Goal: Information Seeking & Learning: Learn about a topic

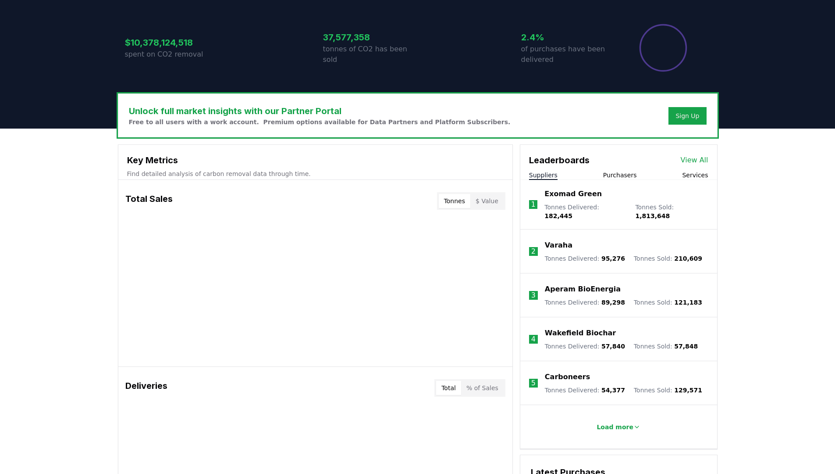
scroll to position [199, 0]
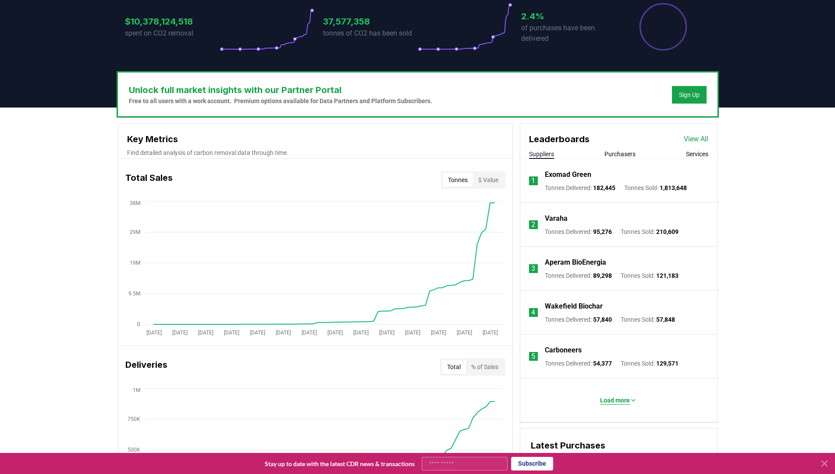
click at [625, 397] on p "Load more" at bounding box center [615, 400] width 30 height 9
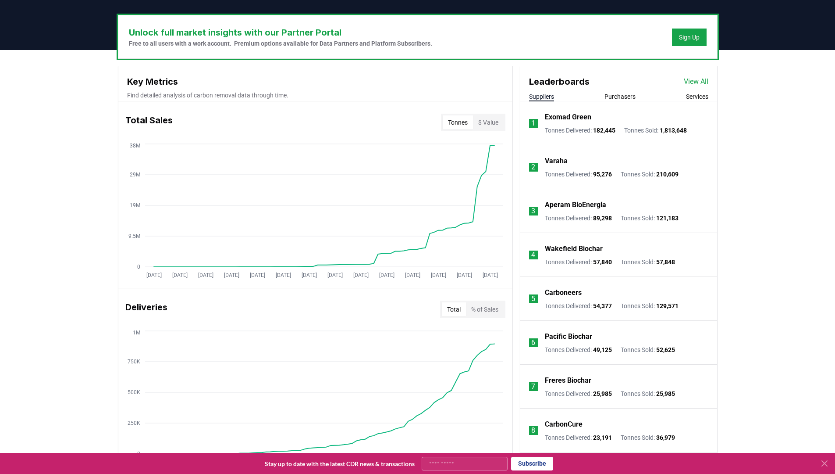
scroll to position [260, 0]
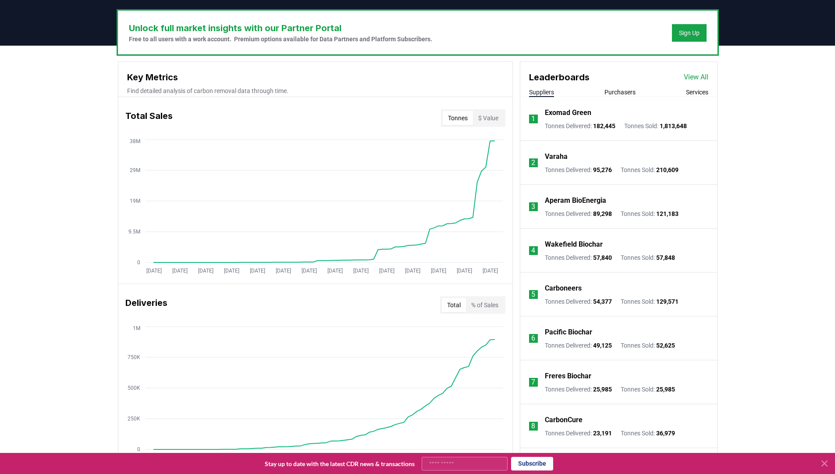
click at [695, 79] on link "View All" at bounding box center [696, 77] width 25 height 11
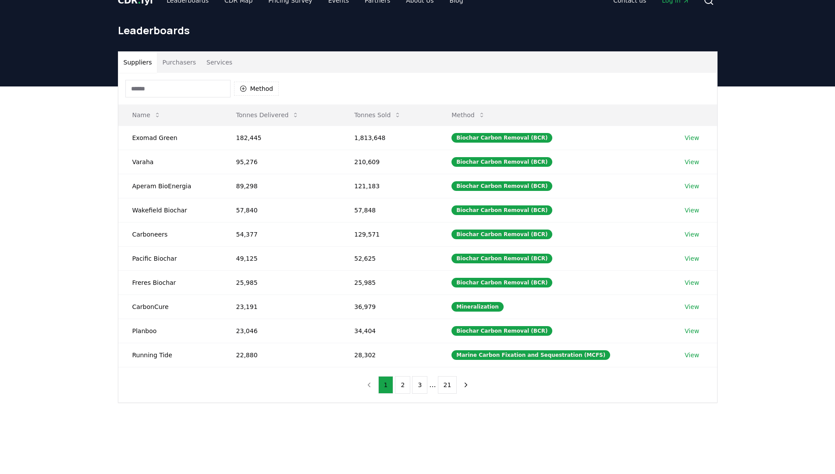
scroll to position [16, 0]
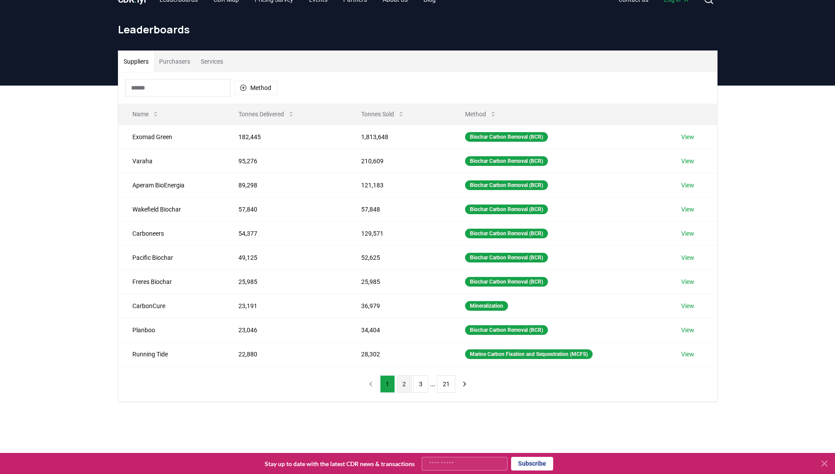
click at [403, 381] on button "2" at bounding box center [404, 384] width 15 height 18
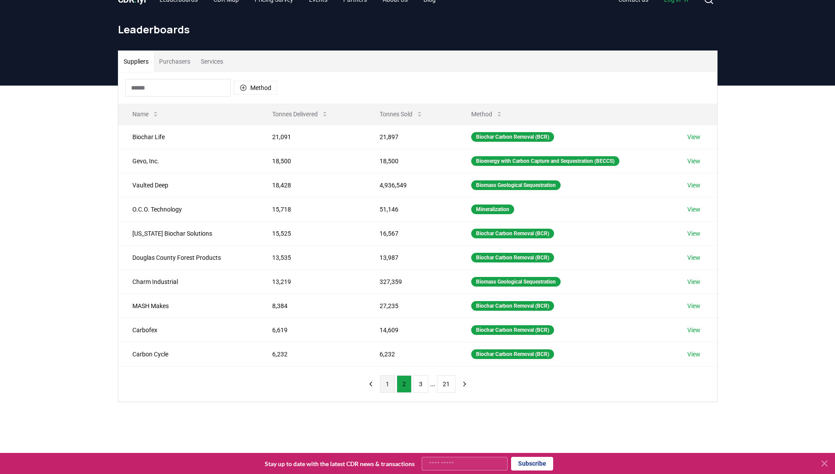
click at [385, 382] on button "1" at bounding box center [387, 384] width 15 height 18
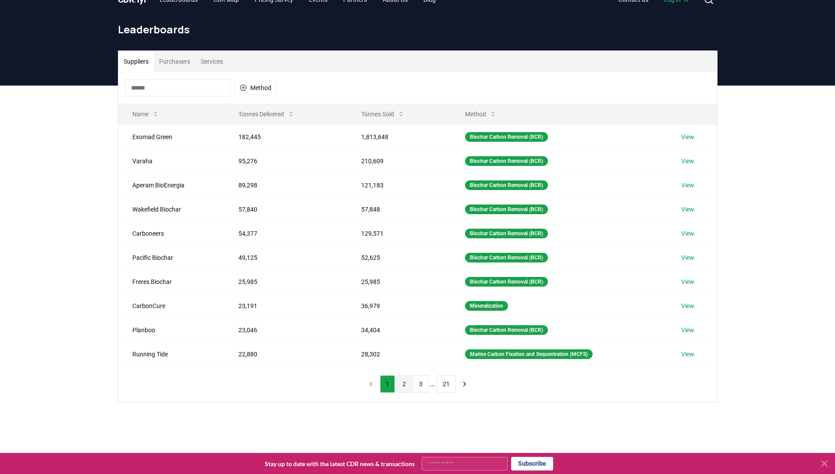
click at [401, 384] on button "2" at bounding box center [404, 384] width 15 height 18
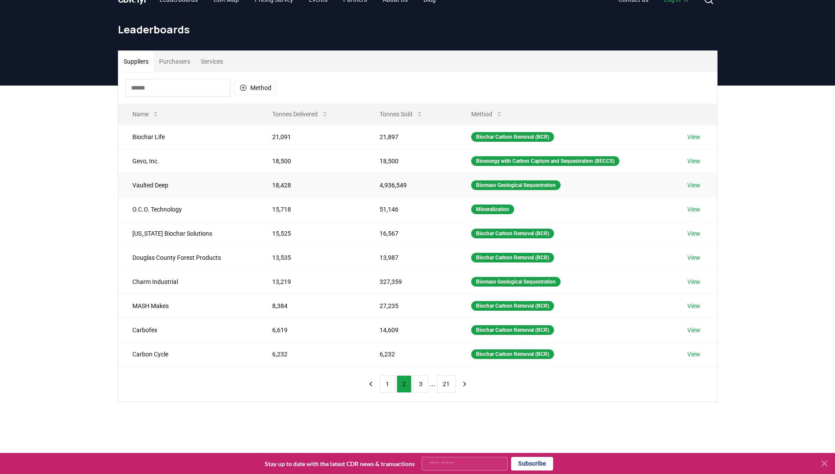
click at [387, 188] on td "4,936,549" at bounding box center [411, 185] width 91 height 24
click at [763, 202] on div "Suppliers Purchasers Services Method Name Tonnes Delivered Tonnes Sold Method B…" at bounding box center [417, 261] width 835 height 351
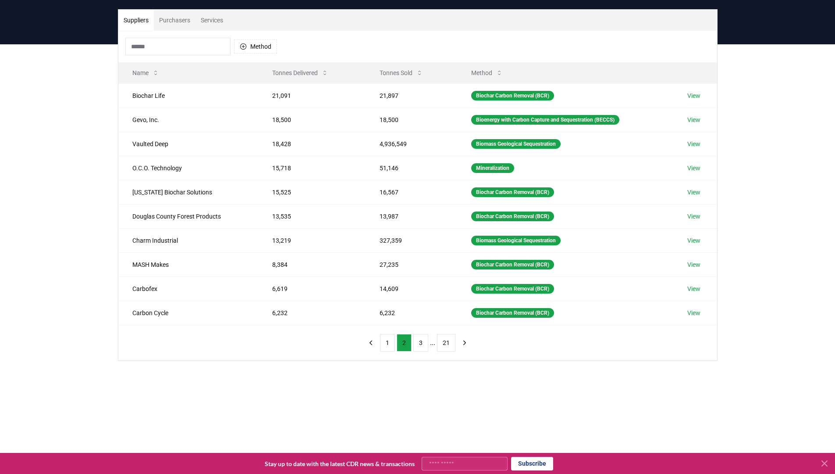
scroll to position [59, 0]
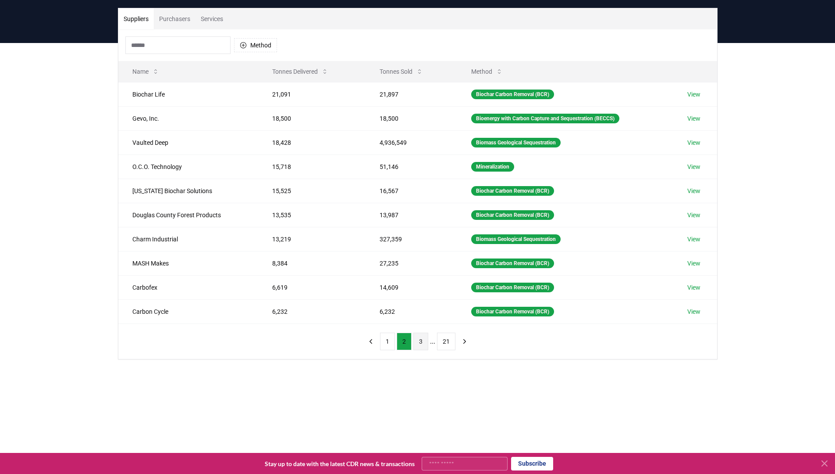
click at [421, 342] on button "3" at bounding box center [421, 341] width 15 height 18
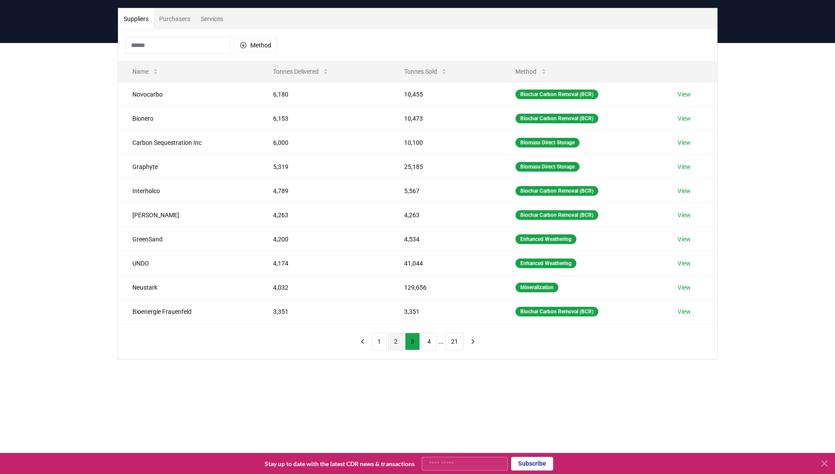
click at [395, 334] on button "2" at bounding box center [396, 341] width 15 height 18
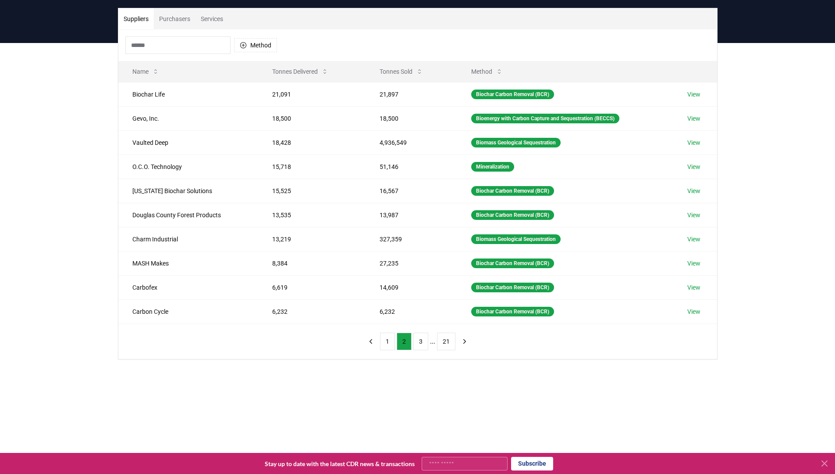
click at [313, 392] on div "Suppliers Purchasers Services Method Name Tonnes Delivered Tonnes Sold Method B…" at bounding box center [417, 218] width 835 height 351
